Goal: Information Seeking & Learning: Learn about a topic

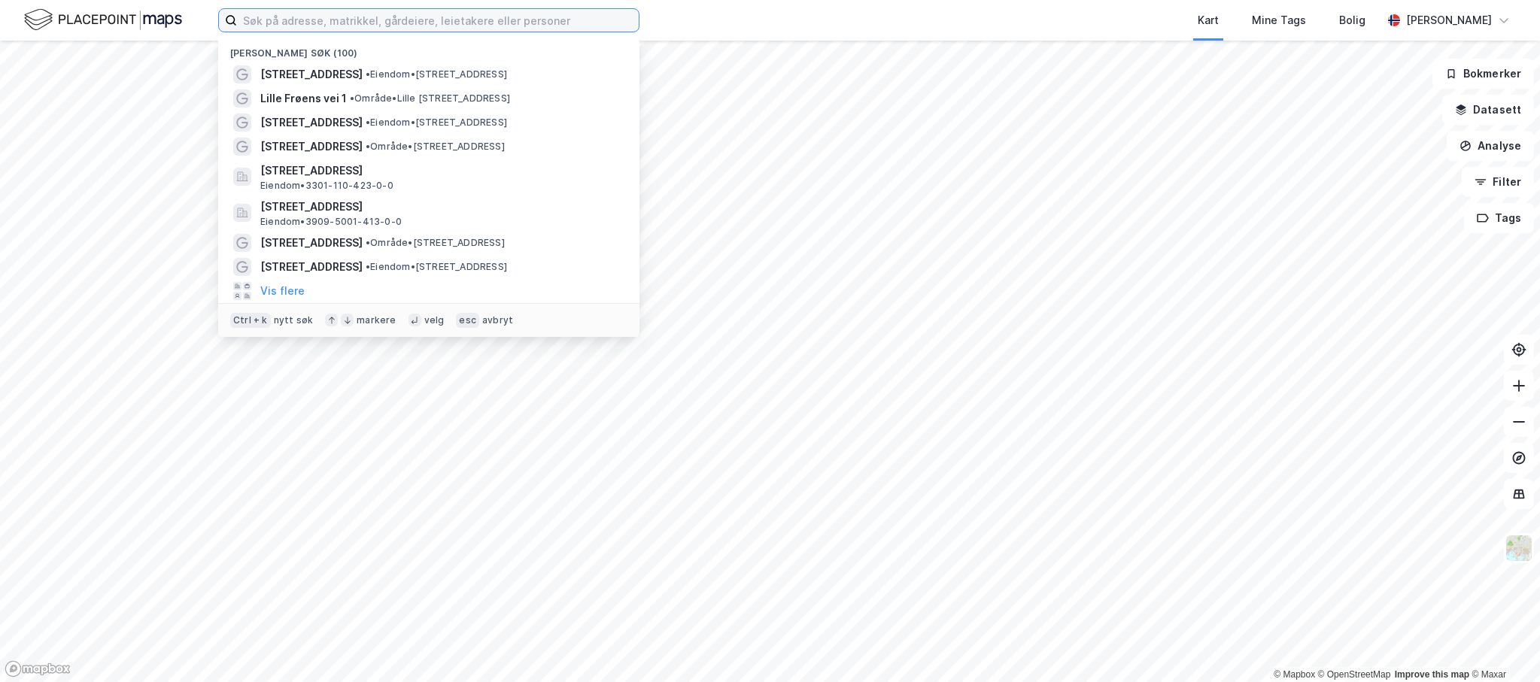
click at [322, 29] on input at bounding box center [438, 20] width 402 height 23
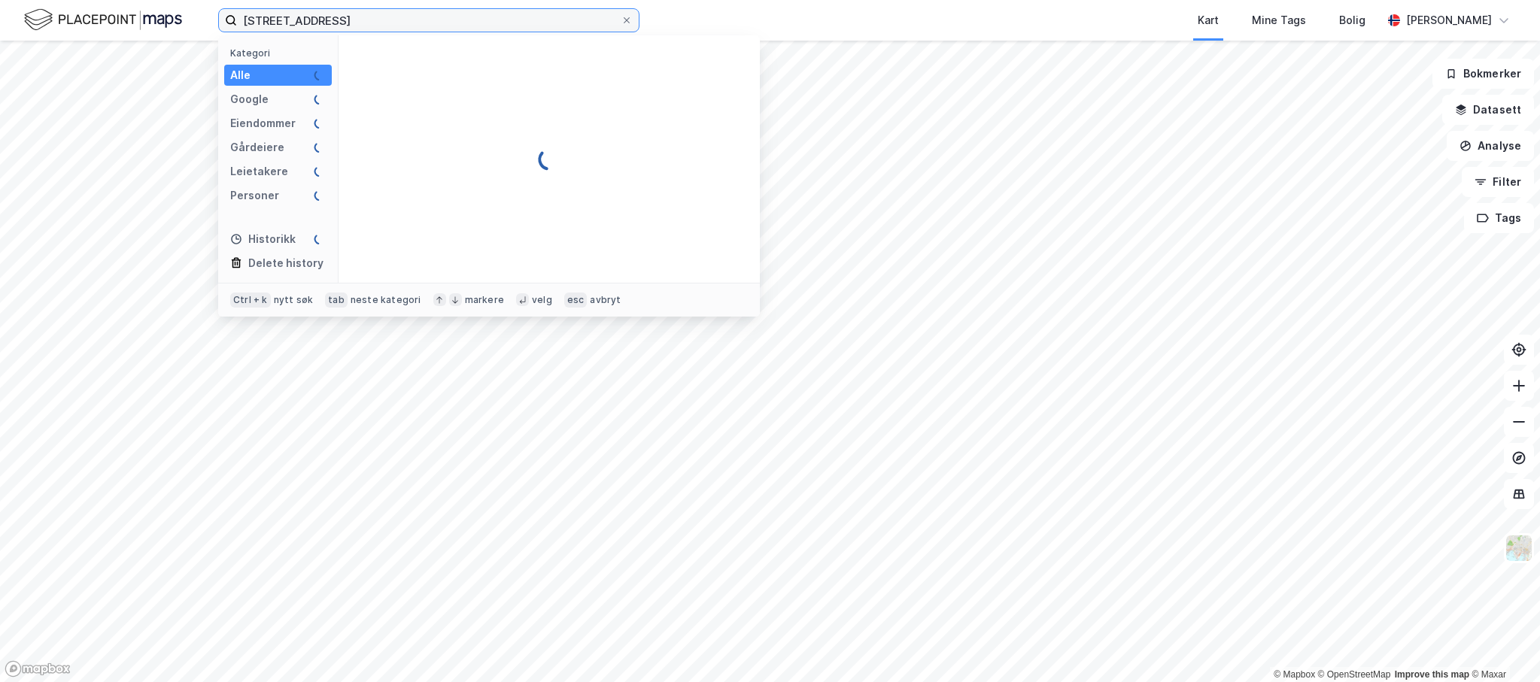
type input "[STREET_ADDRESS]"
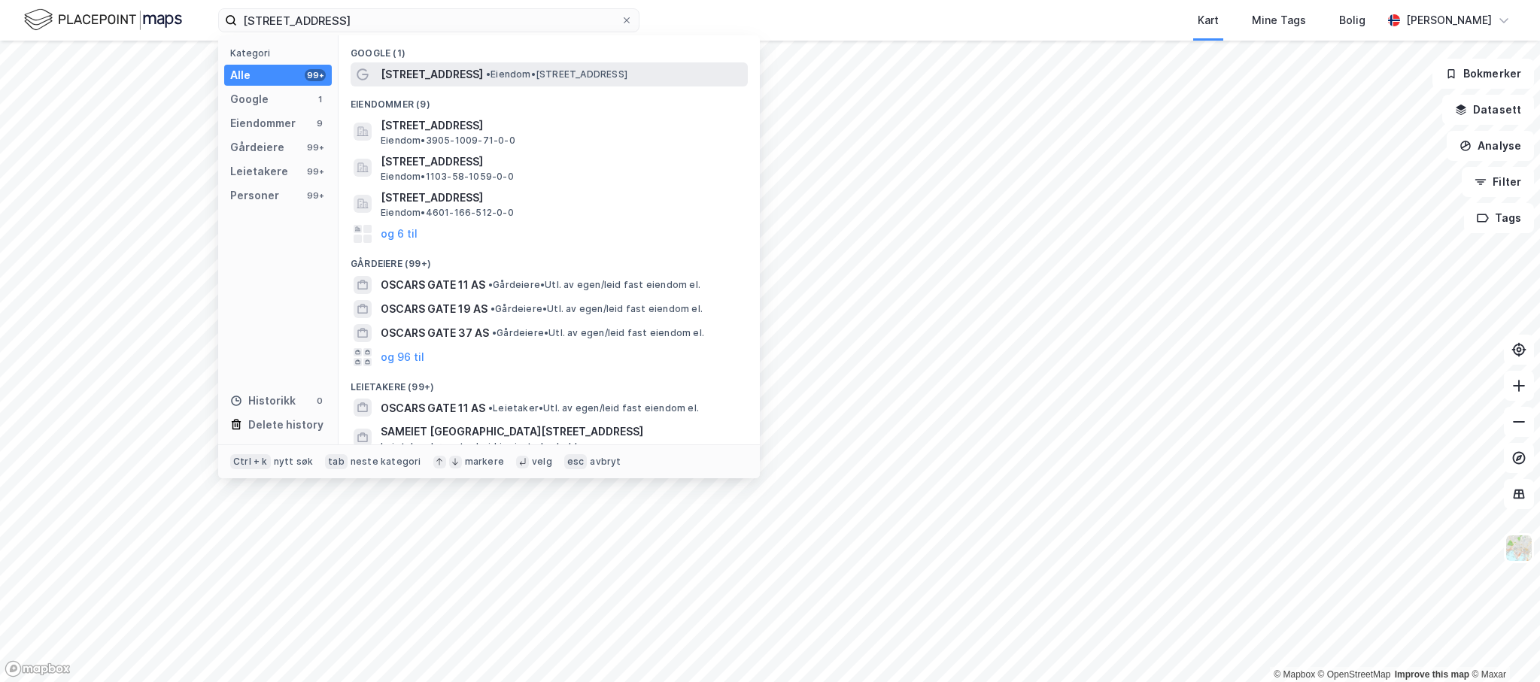
click at [412, 82] on span "[STREET_ADDRESS]" at bounding box center [432, 74] width 102 height 18
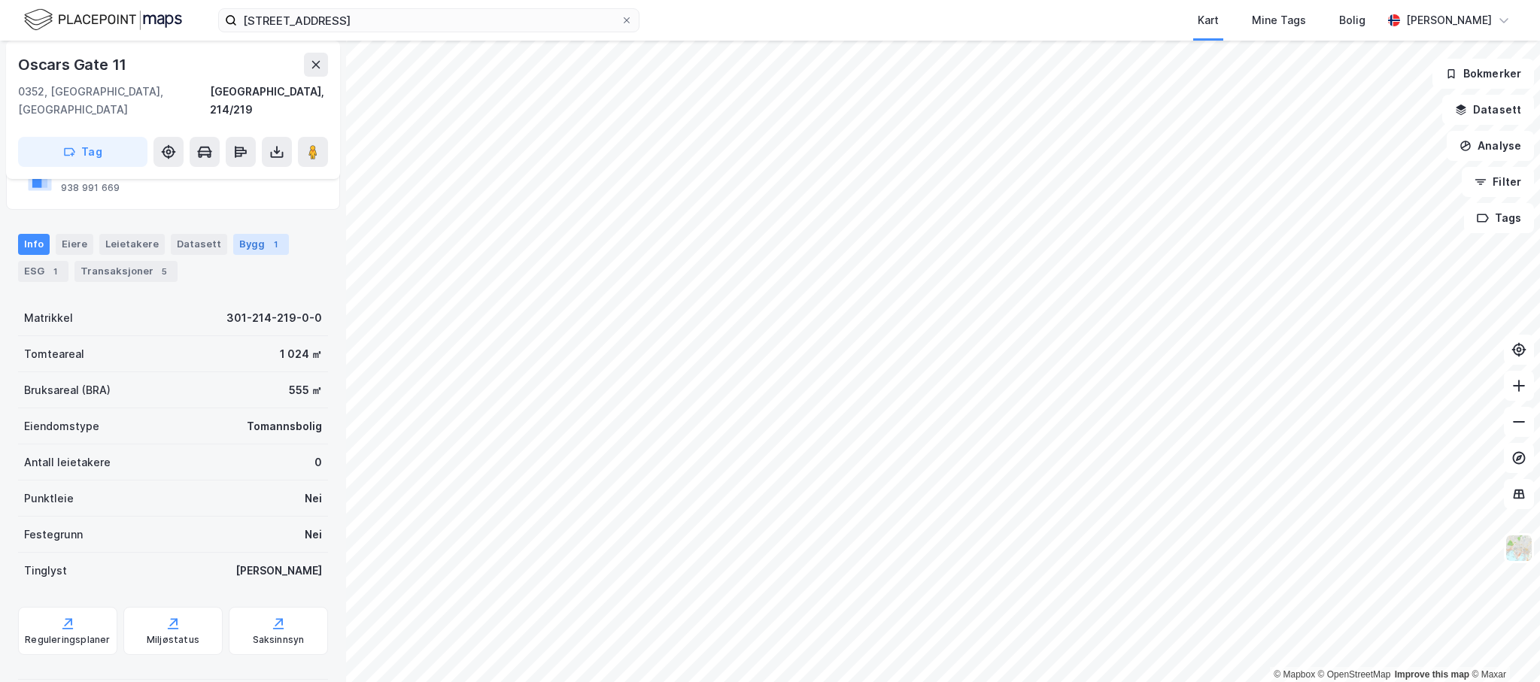
scroll to position [137, 0]
click at [140, 230] on div "Leietakere" at bounding box center [131, 240] width 65 height 21
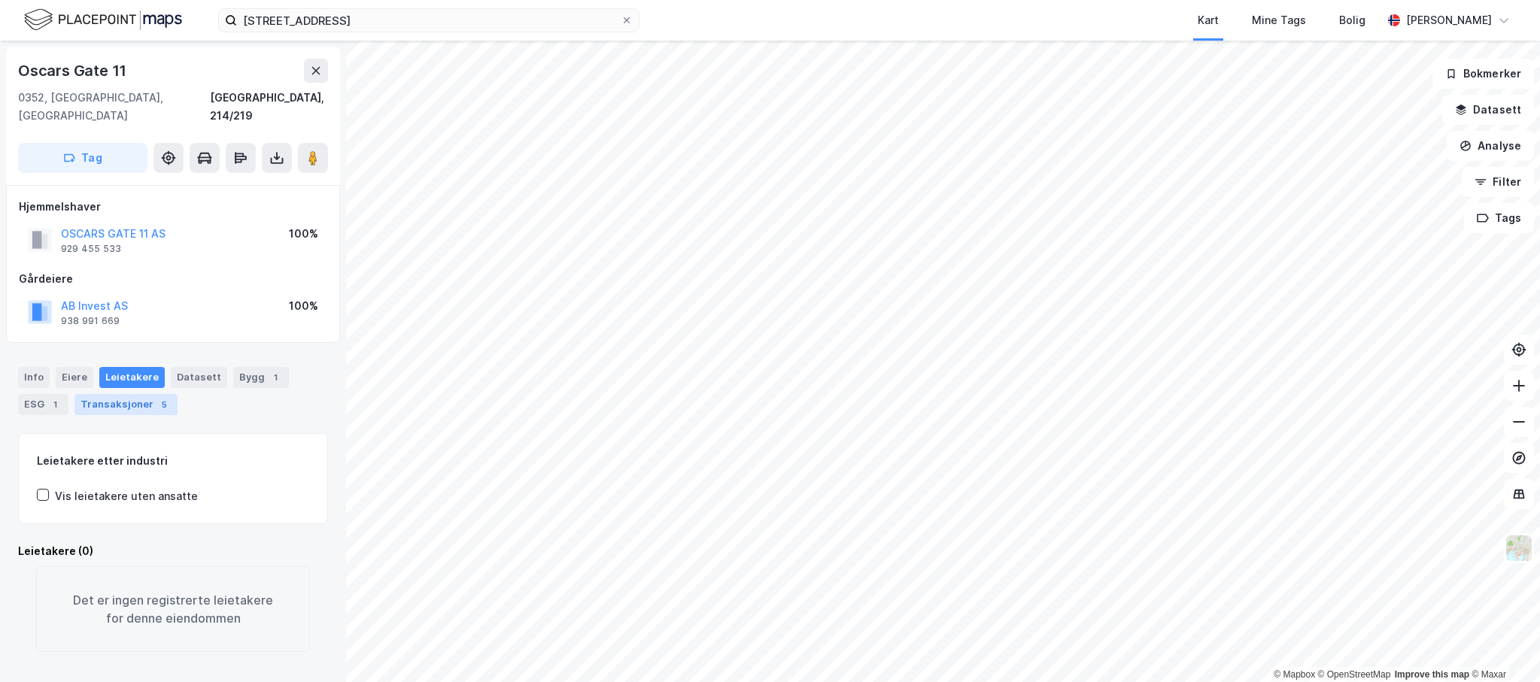
click at [135, 394] on div "Transaksjoner 5" at bounding box center [125, 404] width 103 height 21
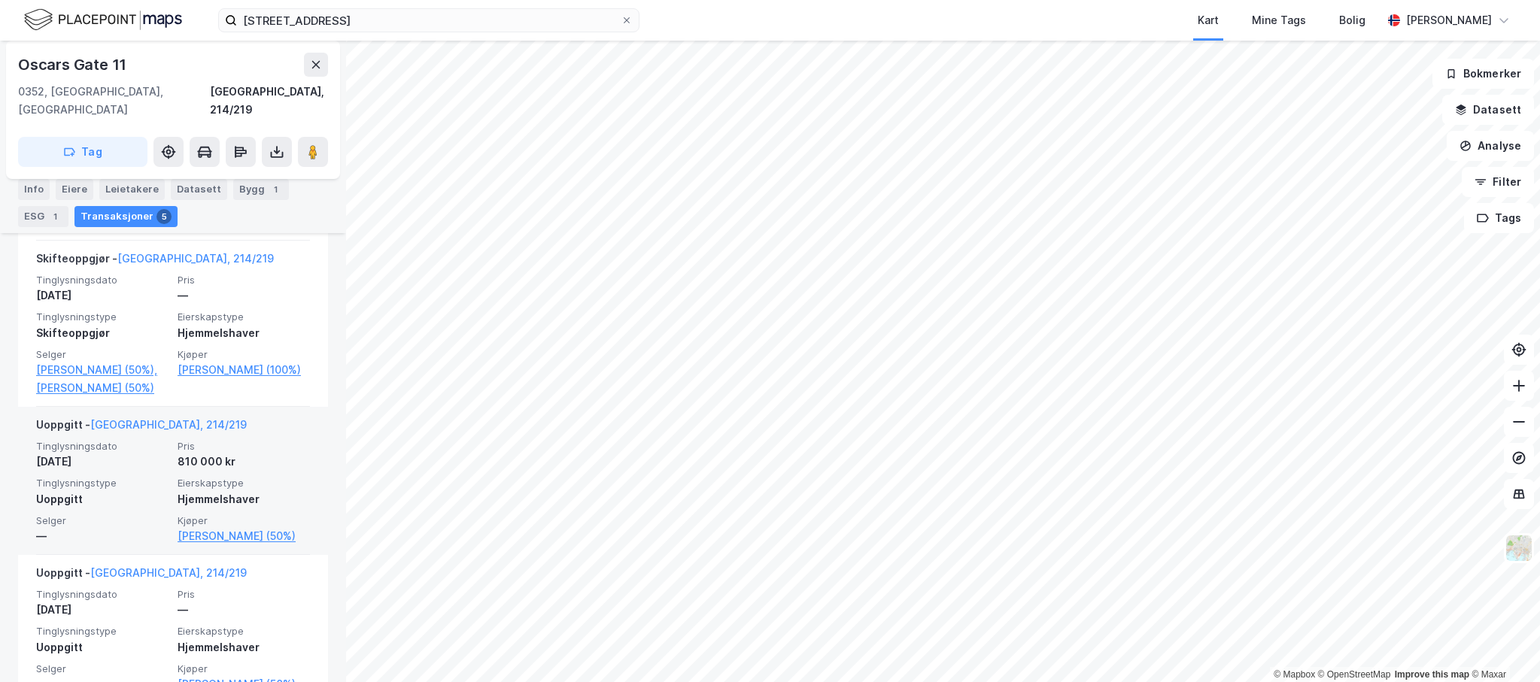
scroll to position [845, 0]
